Goal: Find specific page/section: Find specific page/section

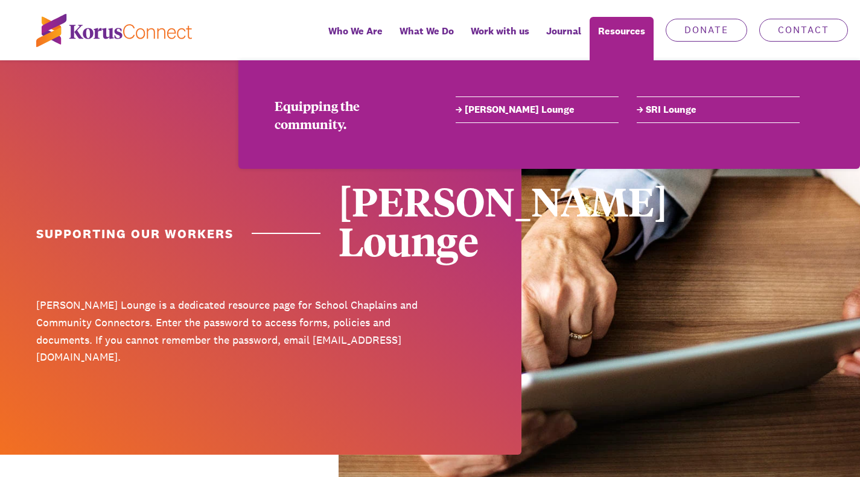
click at [483, 115] on link "[PERSON_NAME] Lounge" at bounding box center [537, 110] width 163 height 14
click at [483, 109] on link "[PERSON_NAME] Lounge" at bounding box center [537, 110] width 163 height 14
click at [496, 110] on link "[PERSON_NAME] Lounge" at bounding box center [537, 110] width 163 height 14
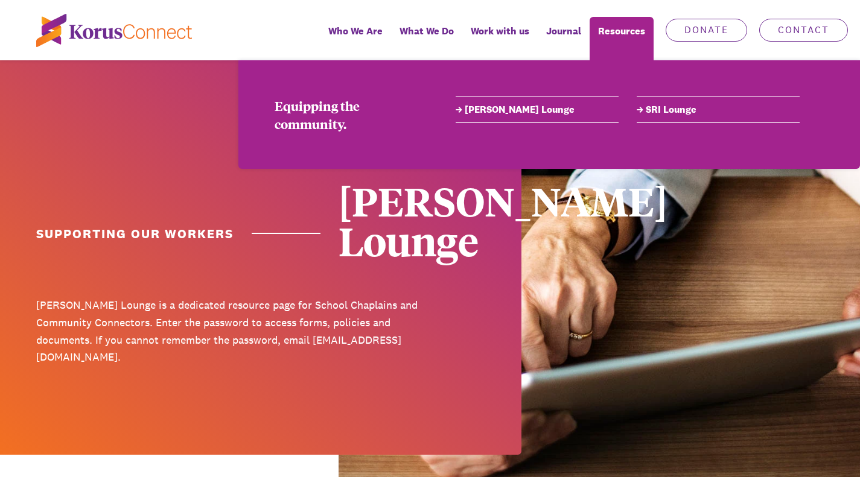
click at [496, 110] on link "[PERSON_NAME] Lounge" at bounding box center [537, 110] width 163 height 14
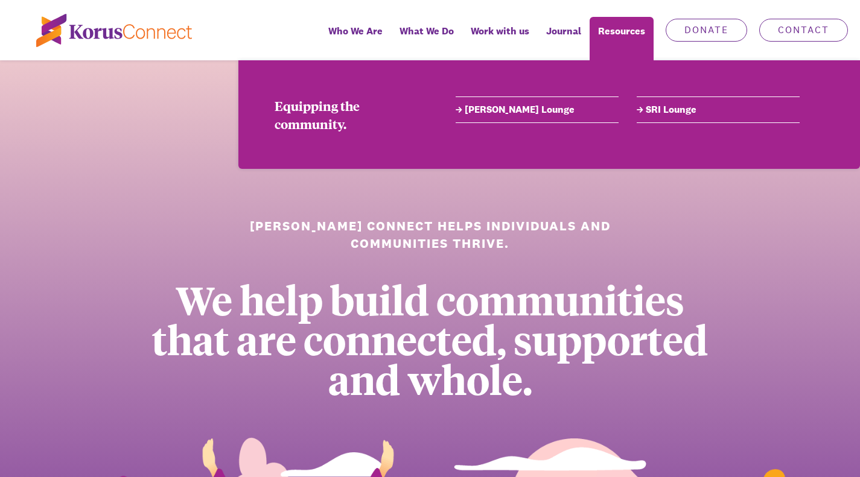
click at [514, 108] on link "[PERSON_NAME] Lounge" at bounding box center [537, 110] width 163 height 14
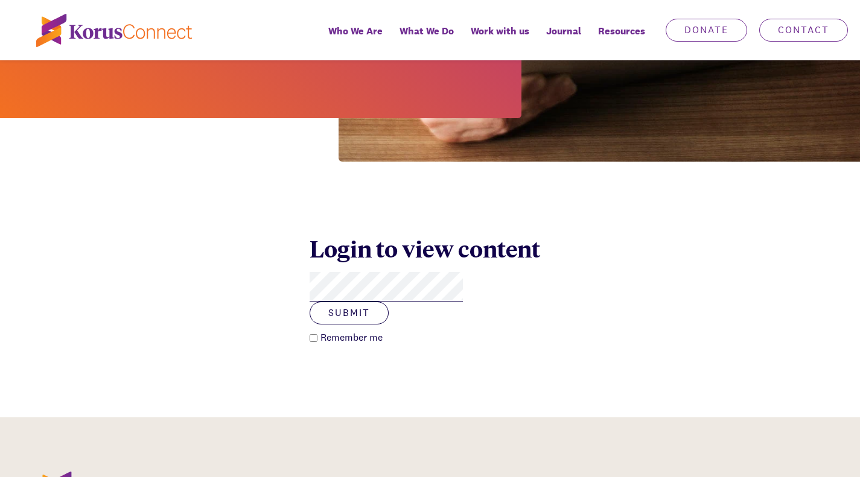
scroll to position [343, 0]
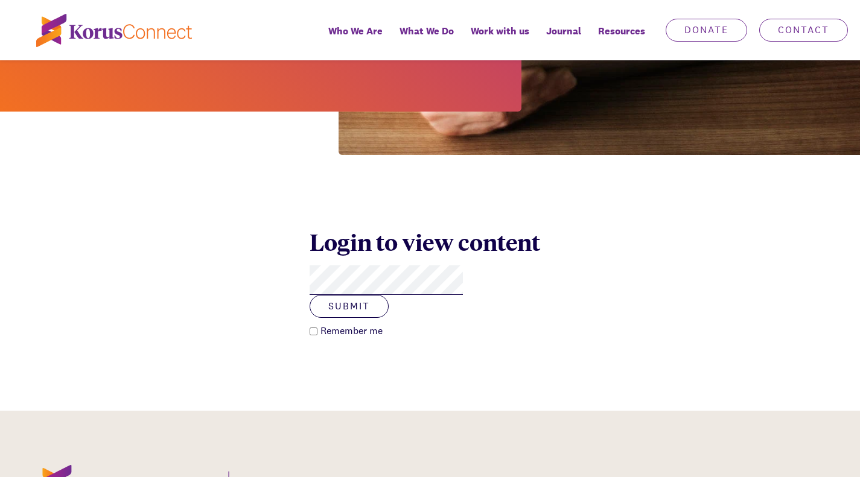
click at [314, 328] on input "Remember me" at bounding box center [314, 332] width 8 height 8
checkbox input "true"
click at [389, 295] on button "Submit" at bounding box center [349, 306] width 79 height 23
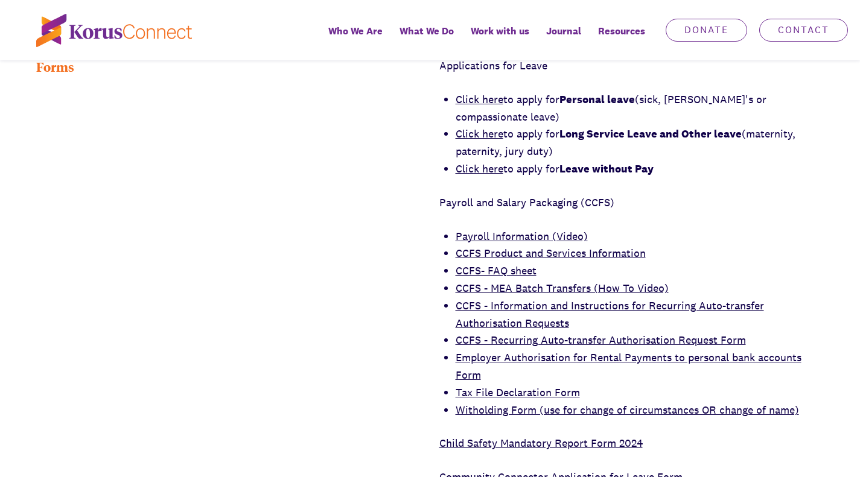
scroll to position [827, 0]
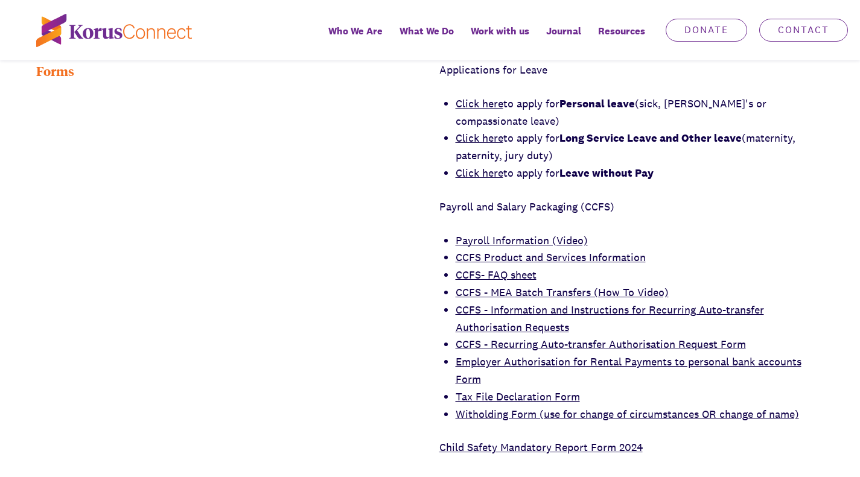
click at [484, 97] on link "Click here" at bounding box center [480, 104] width 48 height 14
click at [488, 97] on link "Click here" at bounding box center [480, 104] width 48 height 14
click at [492, 97] on link "Click here" at bounding box center [480, 104] width 48 height 14
